Goal: Task Accomplishment & Management: Complete application form

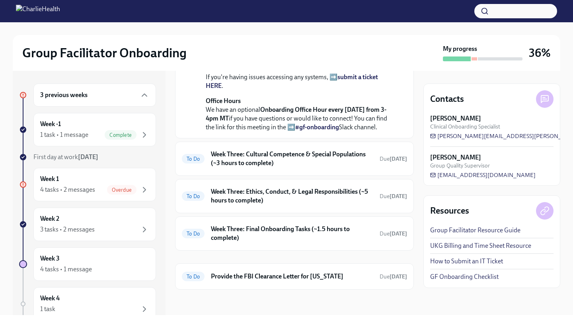
scroll to position [394, 0]
click at [264, 163] on h6 "Week Three: Cultural Competence & Special Populations (~3 hours to complete)" at bounding box center [292, 159] width 162 height 18
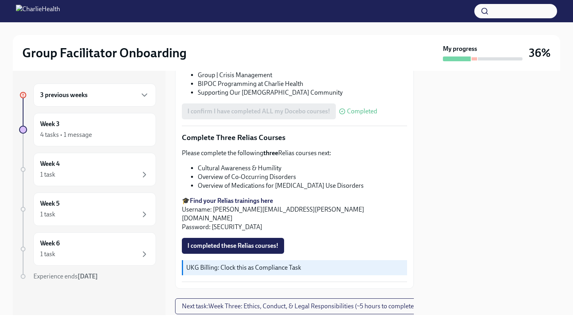
scroll to position [571, 0]
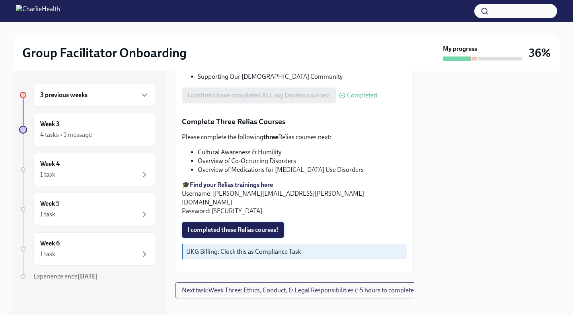
click at [244, 226] on span "I completed these Relias courses!" at bounding box center [233, 230] width 91 height 8
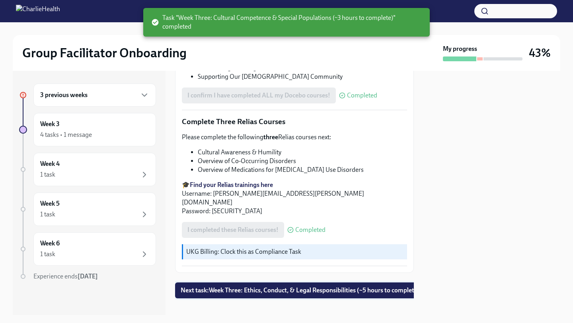
click at [248, 287] on span "Next task : Week Three: Ethics, Conduct, & Legal Responsibilities (~5 hours to …" at bounding box center [300, 291] width 239 height 8
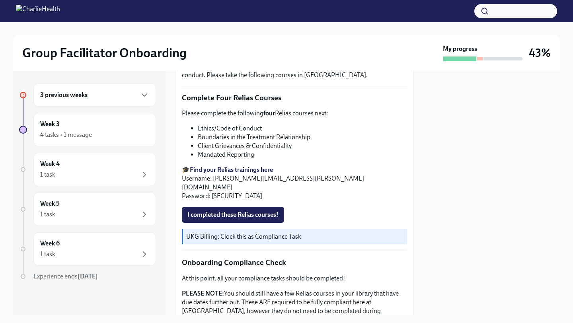
scroll to position [303, 0]
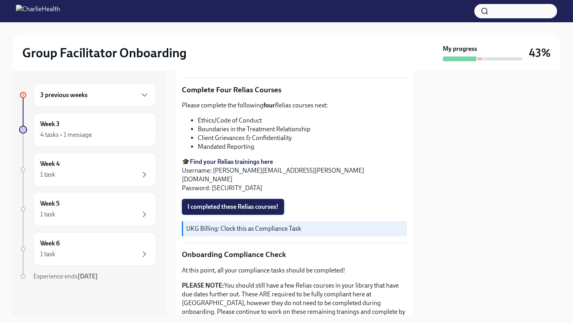
click at [233, 206] on button "I completed these Relias courses!" at bounding box center [233, 207] width 102 height 16
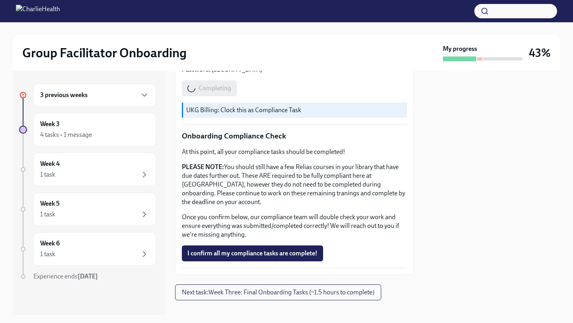
scroll to position [423, 0]
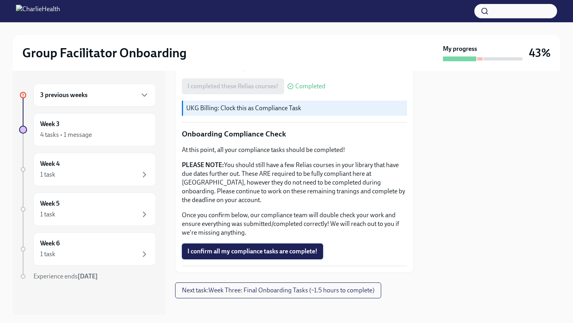
click at [236, 248] on span "I confirm all my compliance tasks are complete!" at bounding box center [253, 252] width 130 height 8
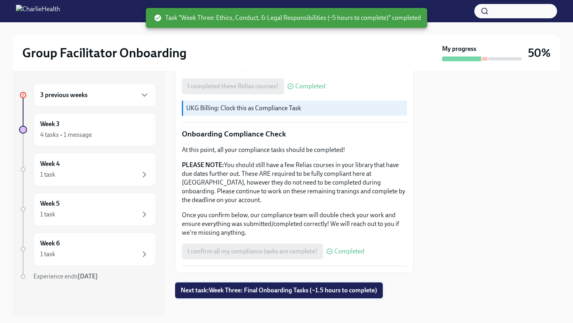
click at [245, 287] on span "Next task : Week Three: Final Onboarding Tasks (~1.5 hours to complete)" at bounding box center [279, 291] width 197 height 8
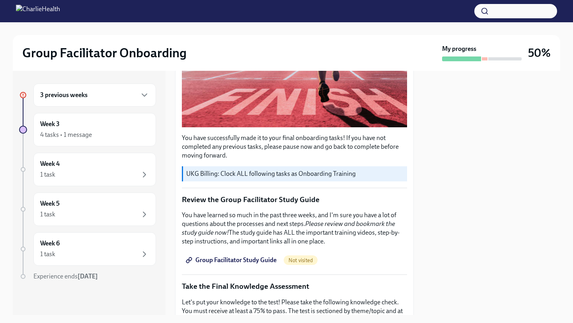
scroll to position [208, 0]
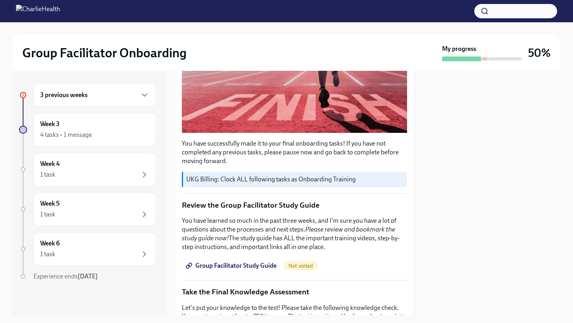
click at [93, 96] on div "3 previous weeks" at bounding box center [94, 95] width 109 height 10
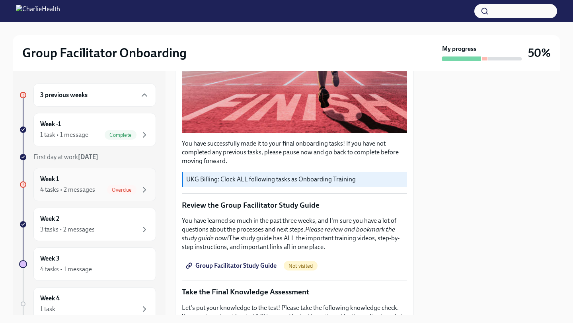
click at [101, 171] on div "Week 1 4 tasks • 2 messages Overdue" at bounding box center [94, 184] width 123 height 33
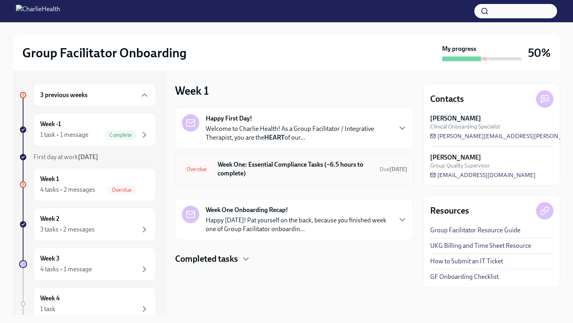
click at [275, 177] on h6 "Week One: Essential Compliance Tasks (~6.5 hours to complete)" at bounding box center [296, 169] width 156 height 18
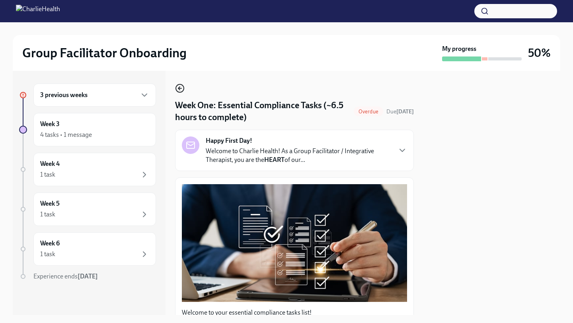
click at [182, 90] on icon "button" at bounding box center [180, 89] width 10 height 10
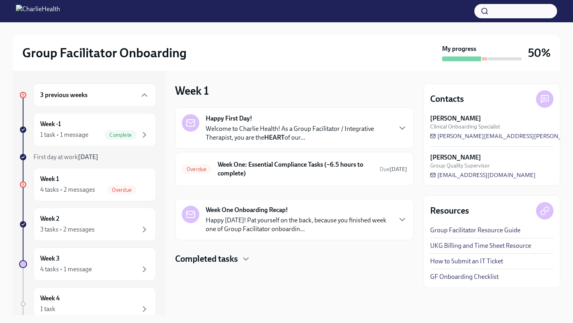
click at [222, 121] on strong "Happy First Day!" at bounding box center [229, 118] width 47 height 9
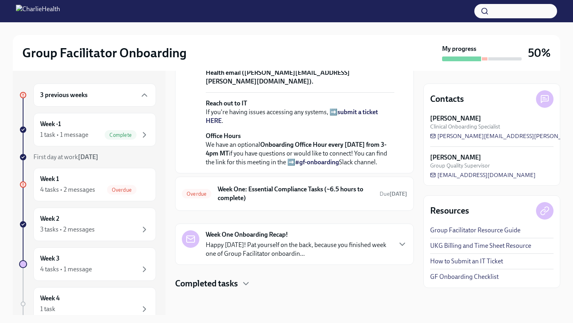
scroll to position [332, 0]
click at [254, 188] on h6 "Week One: Essential Compliance Tasks (~6.5 hours to complete)" at bounding box center [296, 194] width 156 height 18
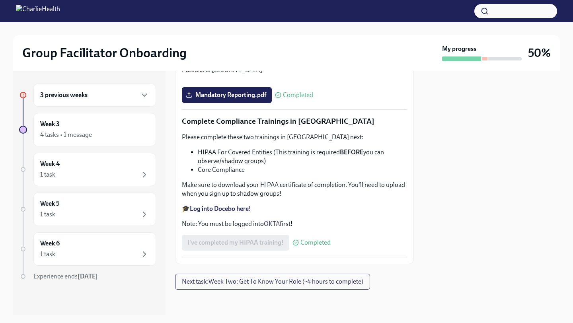
scroll to position [1874, 0]
click at [249, 283] on span "Next task : Week Two: Get To Know Your Role (~4 hours to complete)" at bounding box center [273, 282] width 182 height 8
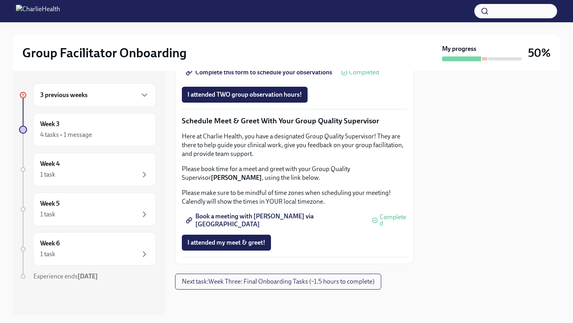
scroll to position [731, 0]
click at [129, 103] on div "3 previous weeks" at bounding box center [94, 95] width 123 height 23
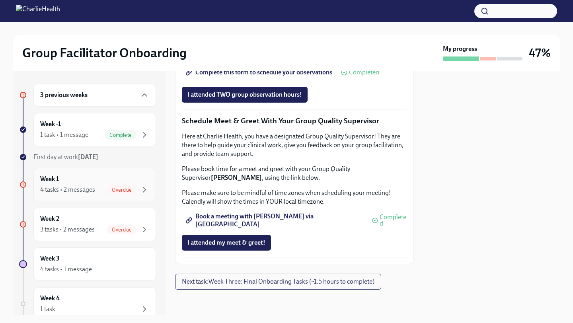
click at [110, 187] on span "Overdue" at bounding box center [121, 190] width 29 height 6
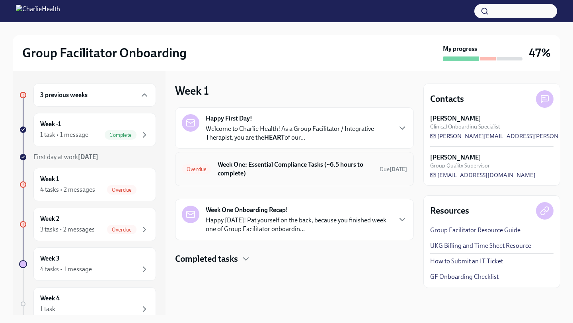
click at [273, 167] on h6 "Week One: Essential Compliance Tasks (~6.5 hours to complete)" at bounding box center [296, 169] width 156 height 18
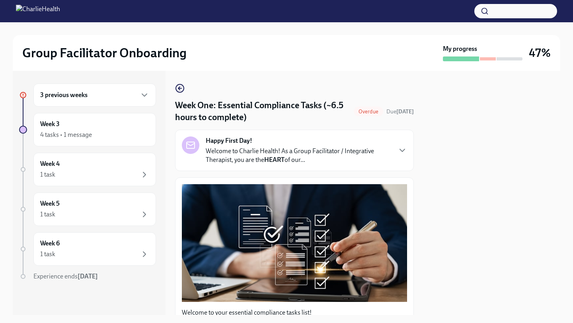
click at [301, 151] on p "Welcome to Charlie Health! As a Group Facilitator / Integrative Therapist, you …" at bounding box center [299, 156] width 186 height 18
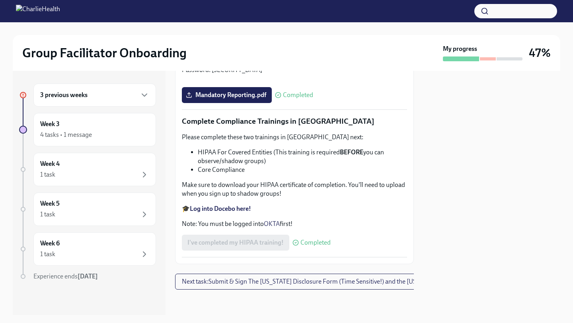
scroll to position [1872, 0]
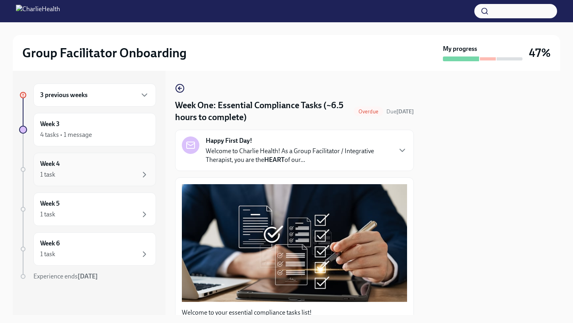
click at [100, 170] on div "1 task" at bounding box center [94, 175] width 109 height 10
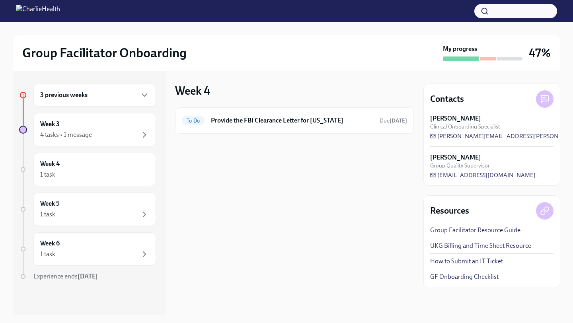
click at [75, 149] on div "3 previous weeks Week 3 4 tasks • 1 message Week 4 1 task Week 5 1 task Week 6 …" at bounding box center [87, 198] width 137 height 229
click at [89, 127] on div "Week 3 4 tasks • 1 message" at bounding box center [94, 130] width 109 height 20
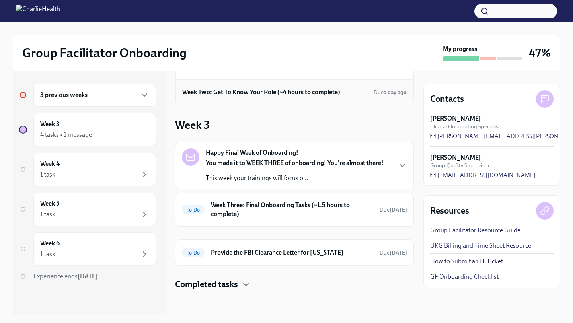
scroll to position [67, 0]
click at [261, 211] on h6 "Week Three: Final Onboarding Tasks (~1.5 hours to complete)" at bounding box center [292, 209] width 162 height 18
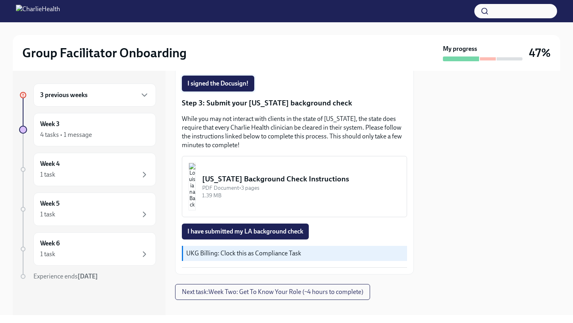
scroll to position [254, 0]
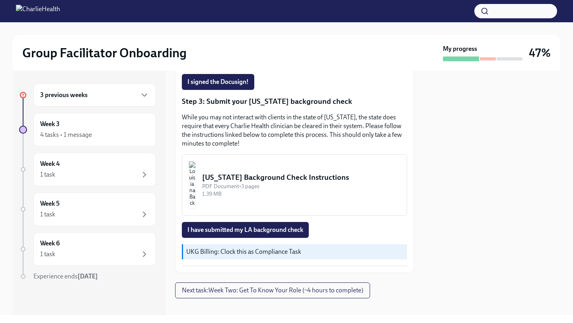
click at [256, 174] on div "[US_STATE] Background Check Instructions" at bounding box center [301, 177] width 198 height 10
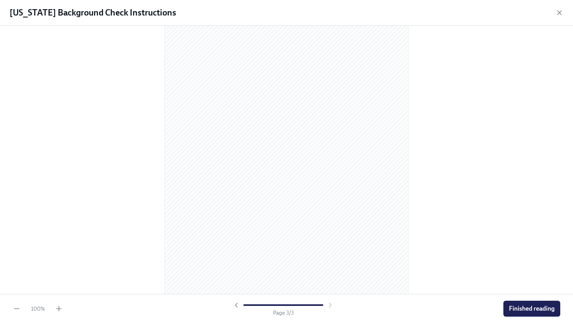
scroll to position [706, 0]
